Goal: Task Accomplishment & Management: Manage account settings

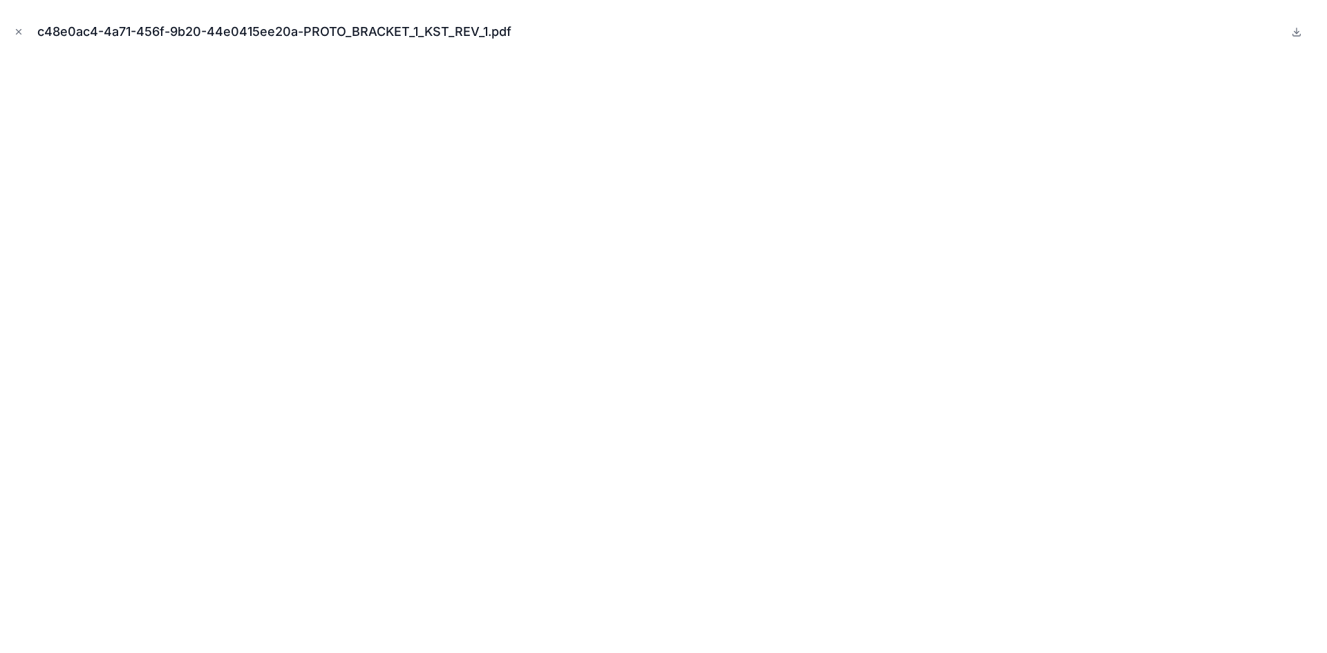
scroll to position [622, 0]
click at [19, 34] on icon "Close modal" at bounding box center [19, 32] width 10 height 10
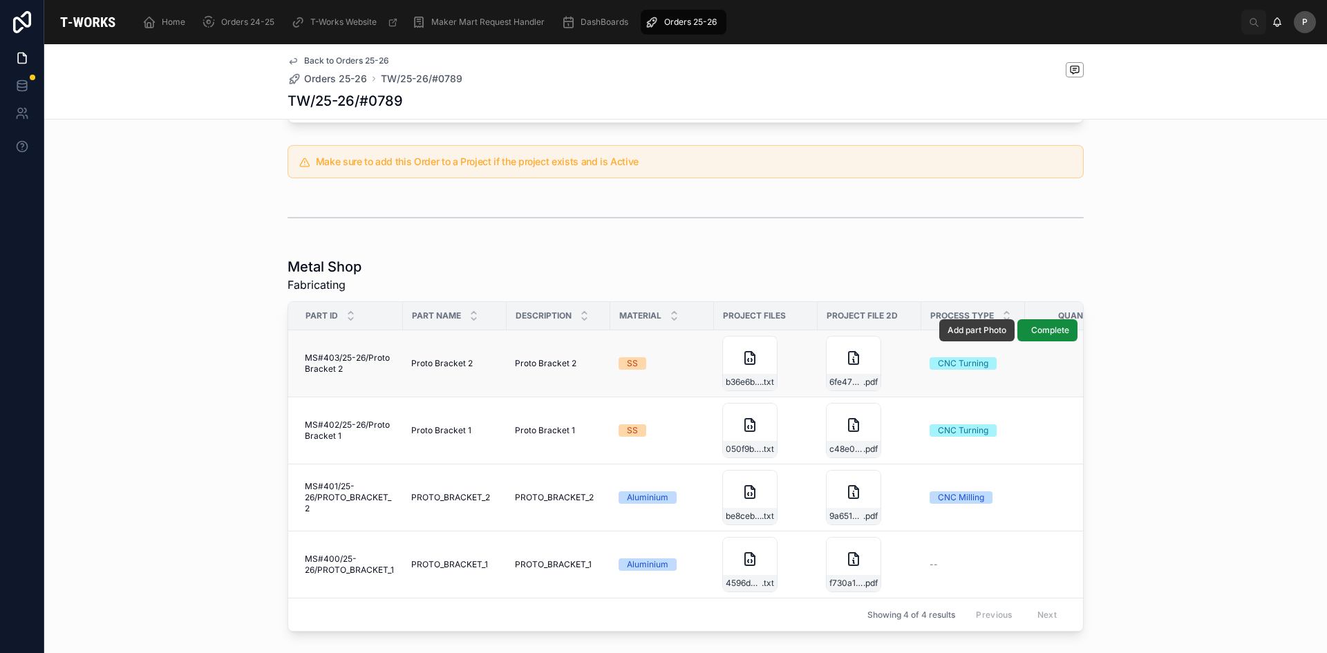
click at [980, 323] on button "Add part Photo" at bounding box center [976, 330] width 75 height 22
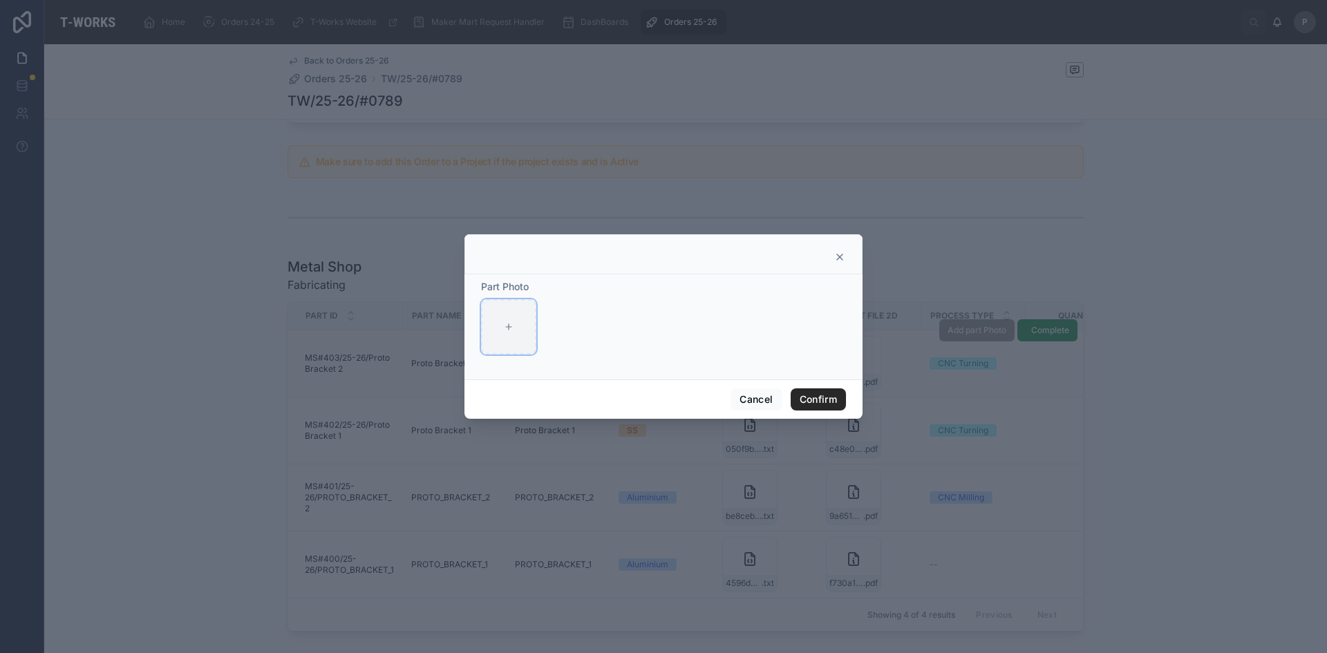
click at [514, 333] on div at bounding box center [508, 326] width 55 height 55
type input "**********"
click at [812, 400] on button "Confirm" at bounding box center [817, 399] width 55 height 22
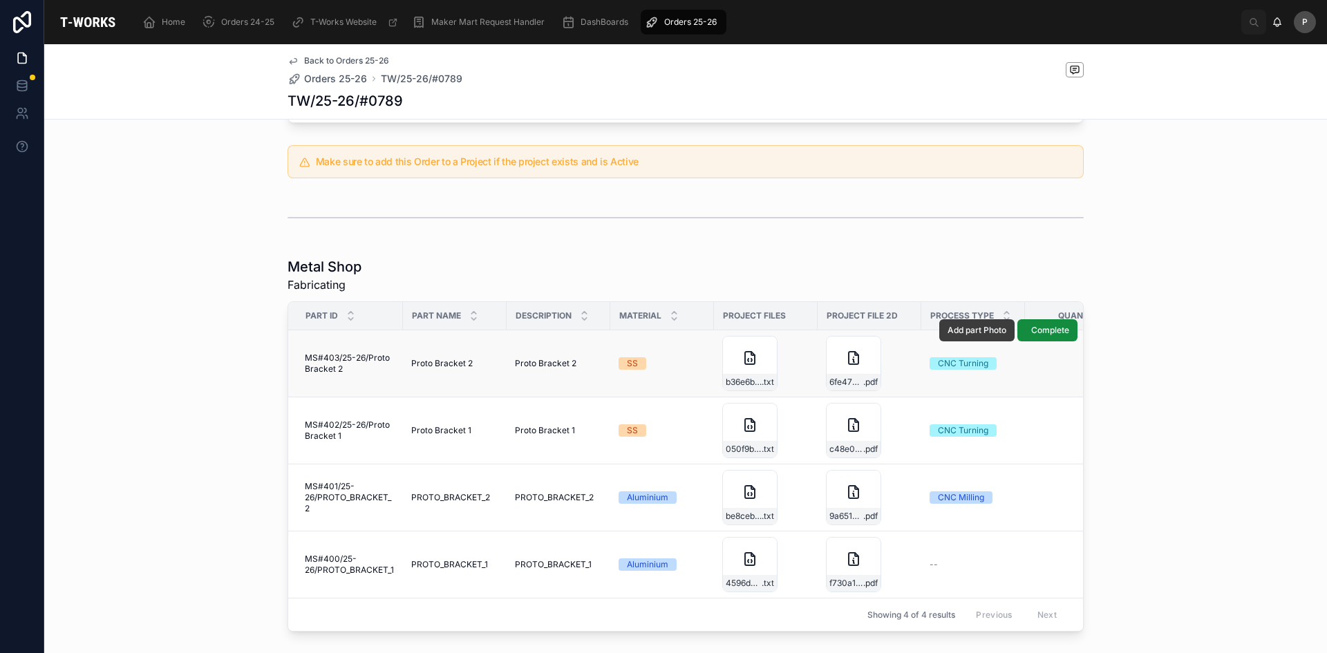
click at [980, 325] on span "Add part Photo" at bounding box center [976, 330] width 59 height 11
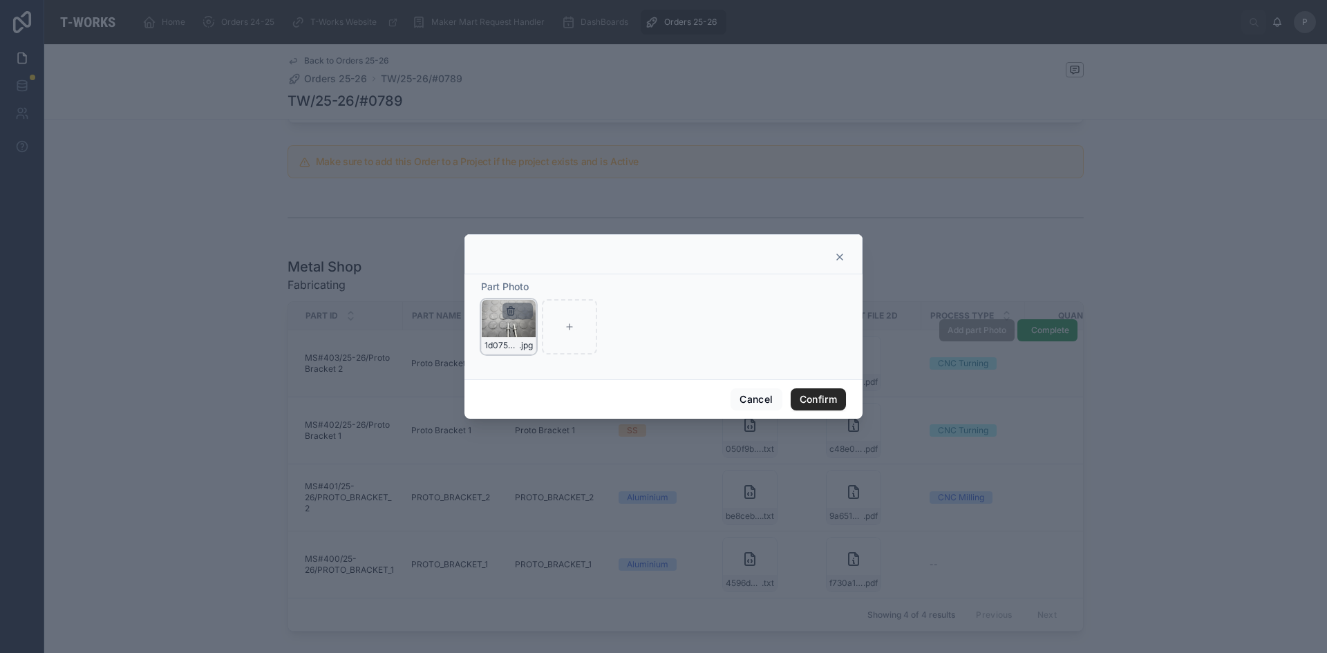
click at [511, 314] on icon "button" at bounding box center [510, 310] width 11 height 11
click at [489, 288] on span "Confirm delete?" at bounding box center [489, 286] width 83 height 17
click at [538, 287] on icon "button" at bounding box center [539, 286] width 11 height 11
click at [844, 255] on icon at bounding box center [839, 257] width 11 height 11
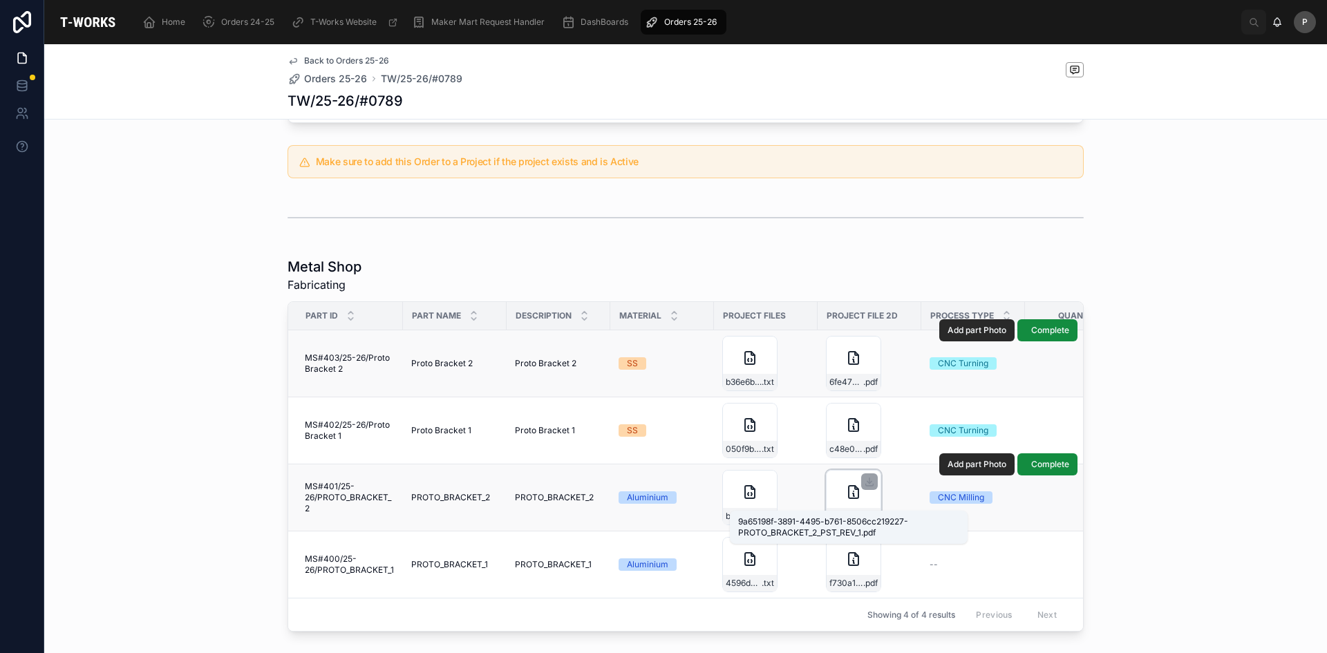
click at [863, 511] on span ".pdf" at bounding box center [870, 516] width 15 height 11
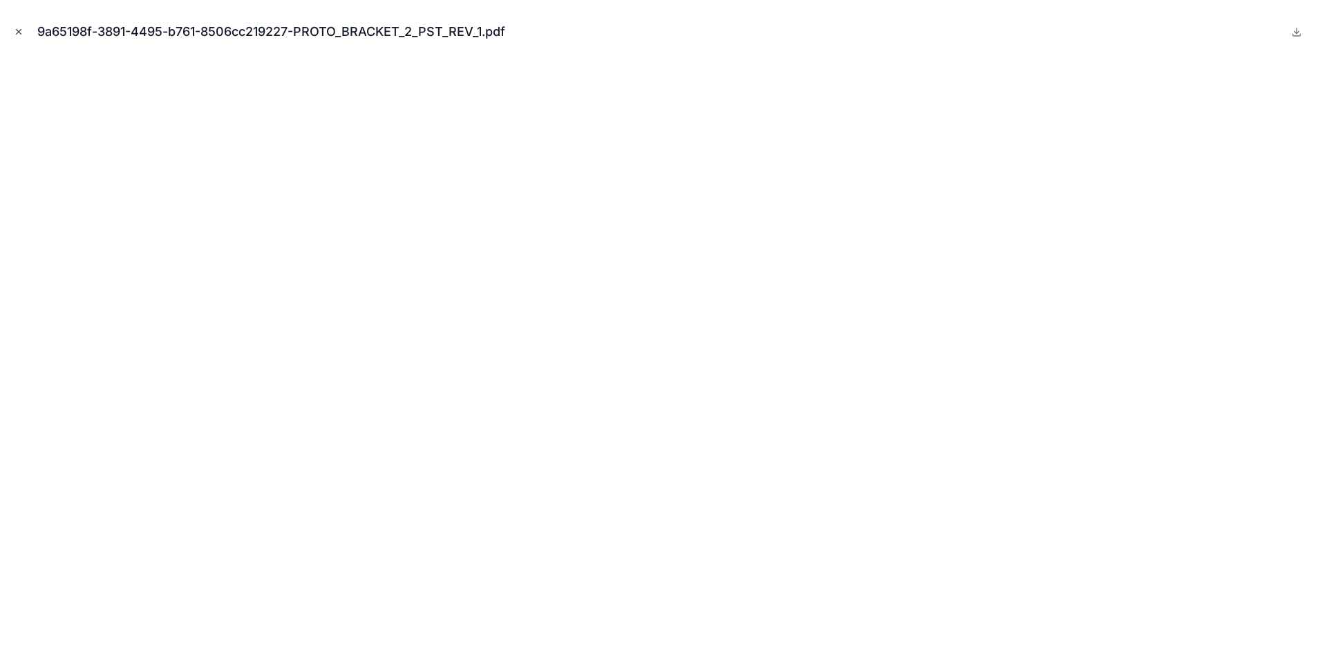
click at [23, 37] on button "Close modal" at bounding box center [18, 31] width 15 height 15
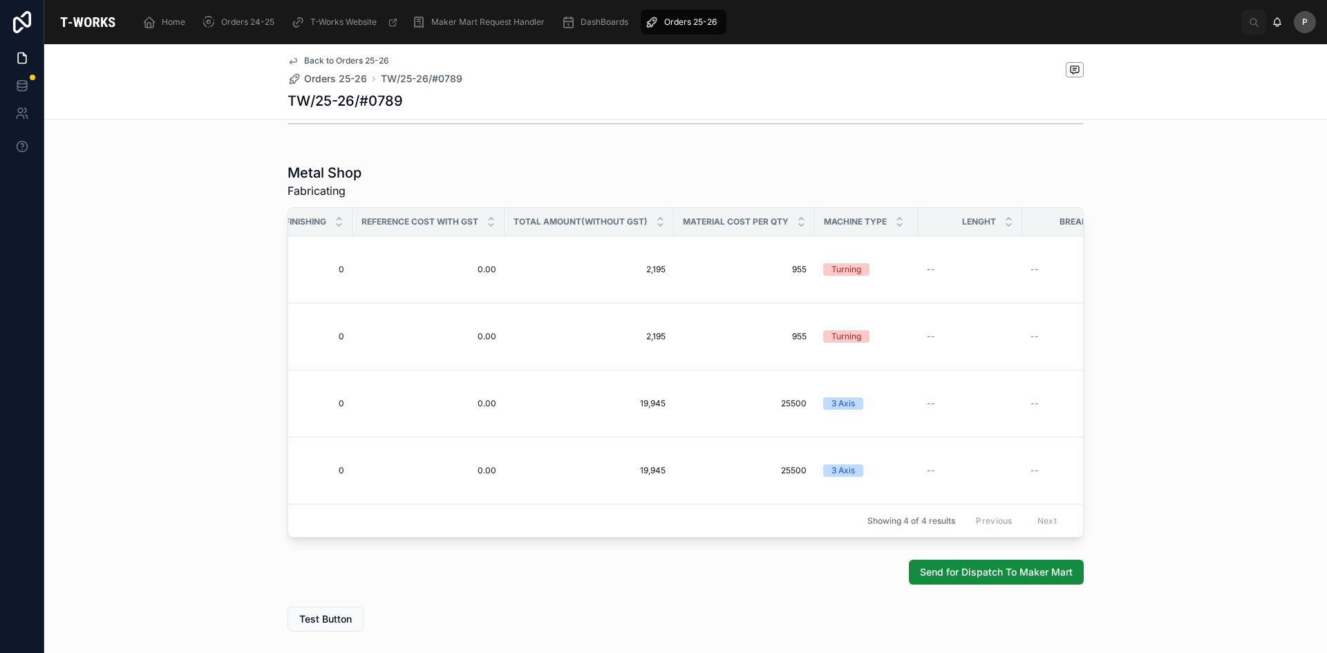
scroll to position [0, 1556]
